Goal: Book appointment/travel/reservation

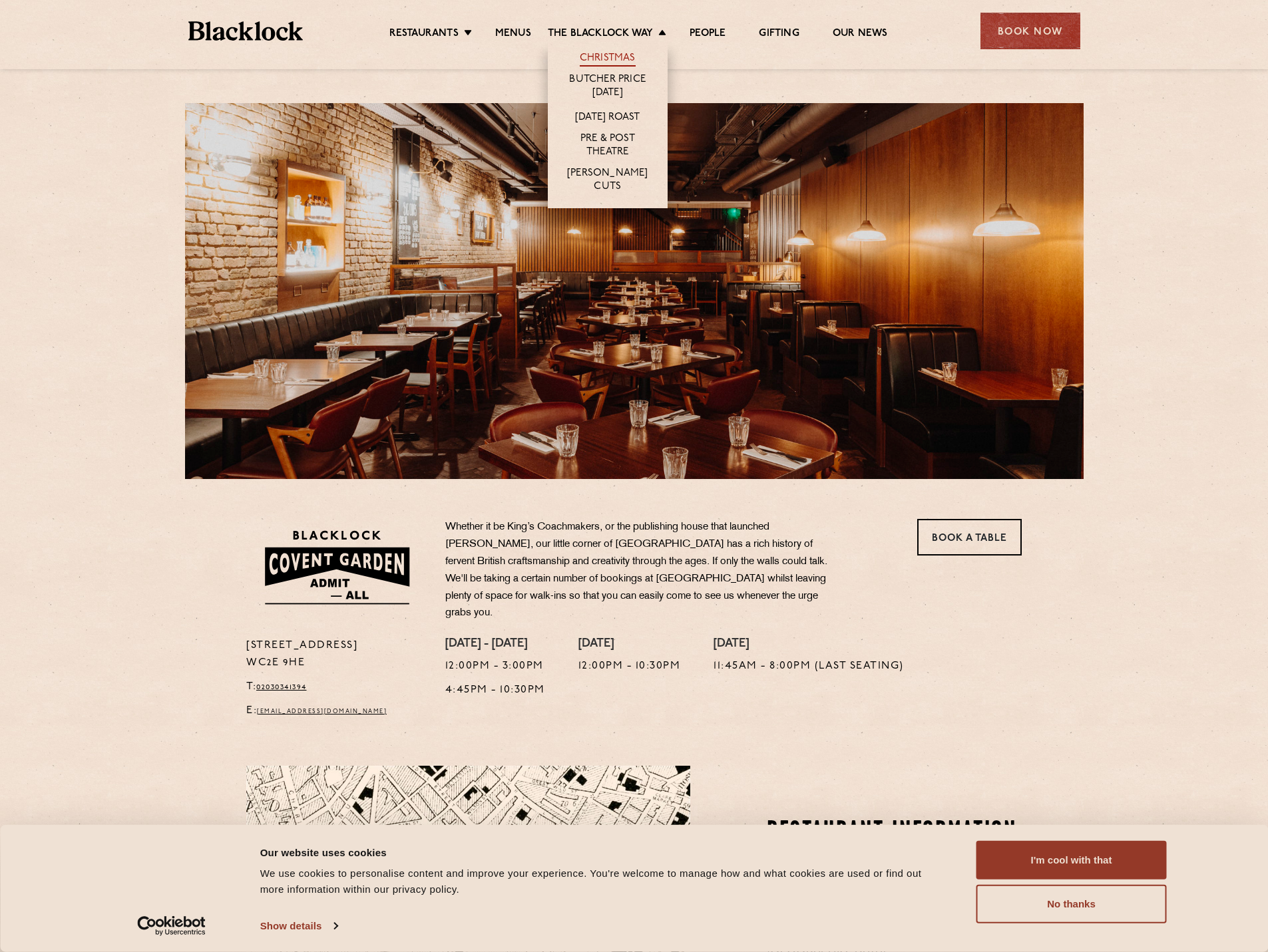
click at [610, 54] on link "Christmas" at bounding box center [607, 59] width 56 height 15
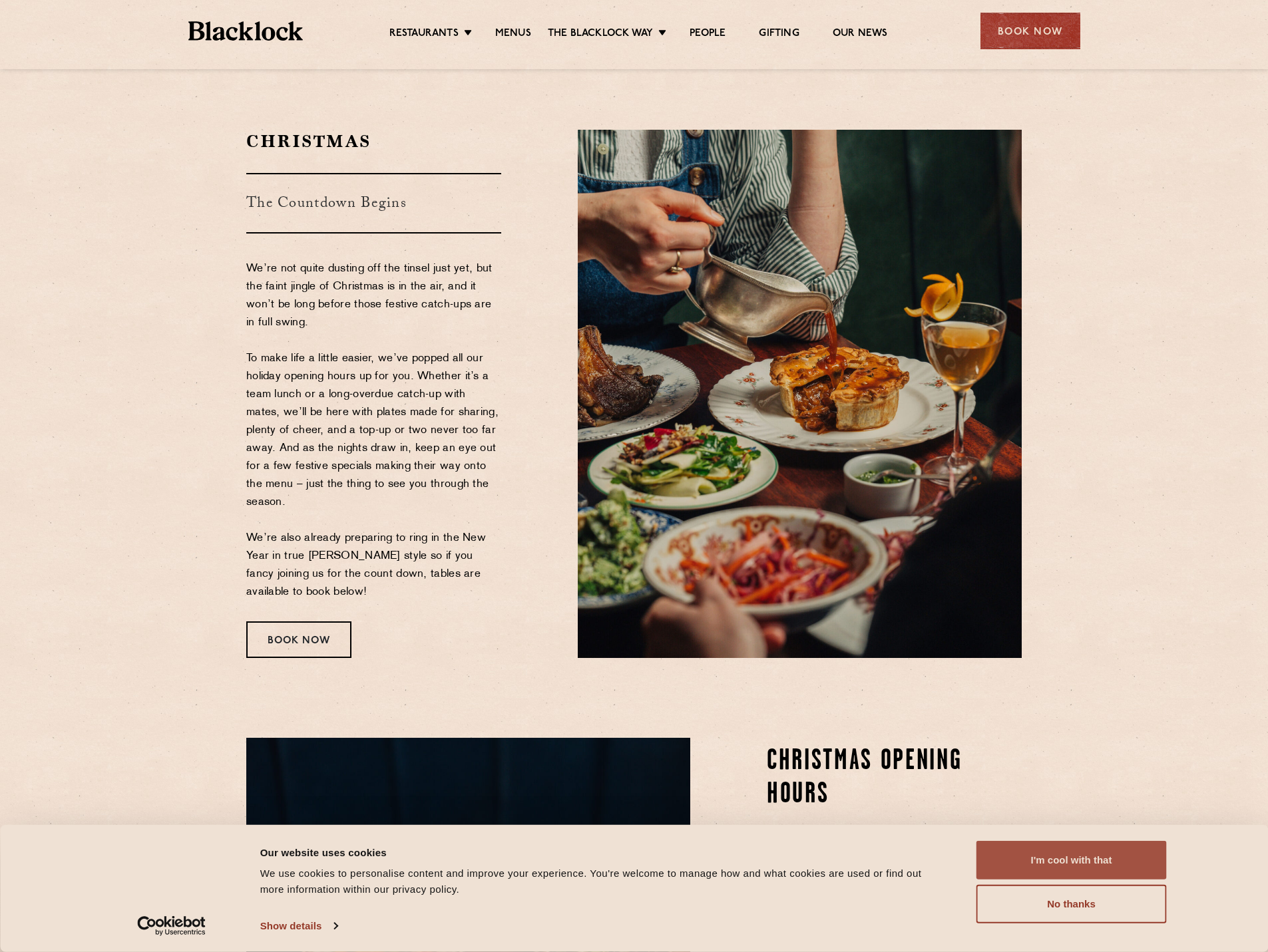
click at [1084, 861] on button "I'm cool with that" at bounding box center [1071, 861] width 190 height 39
